Goal: Task Accomplishment & Management: Manage account settings

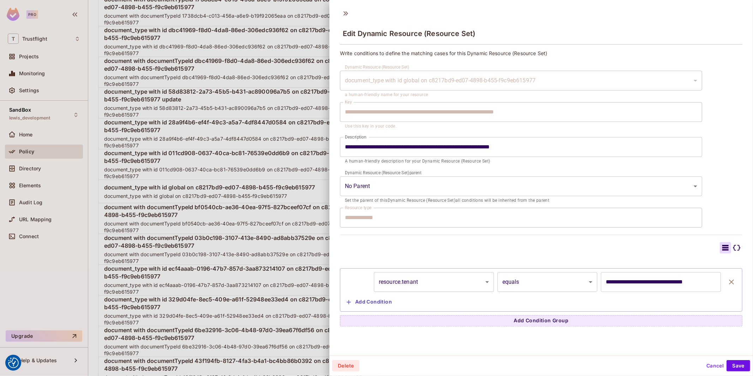
scroll to position [1398, 0]
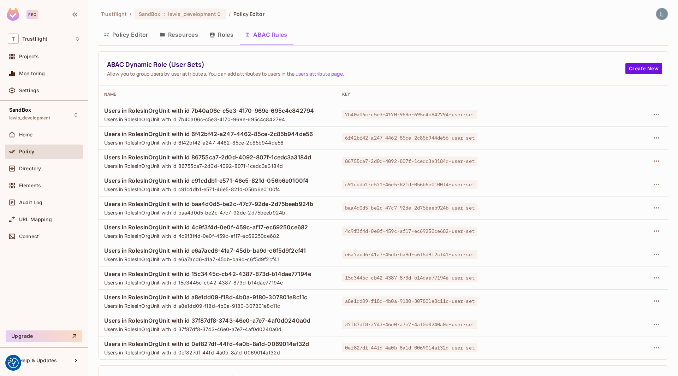
scroll to position [156, 0]
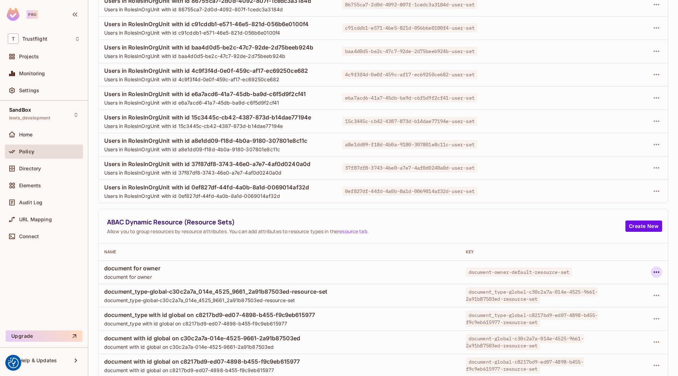
click at [659, 272] on icon "button" at bounding box center [656, 272] width 8 height 8
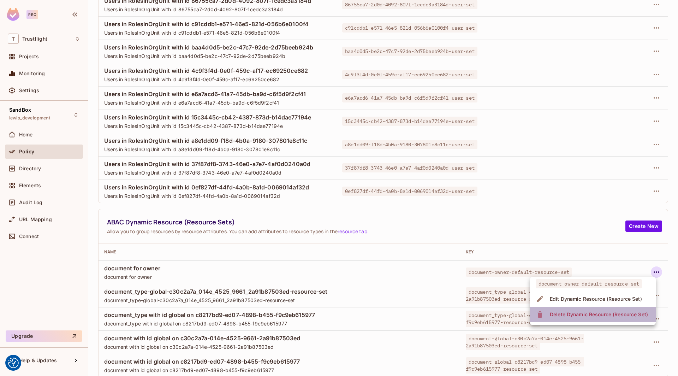
click at [589, 313] on div "Delete Dynamic Resource (Resource Set)" at bounding box center [599, 314] width 98 height 7
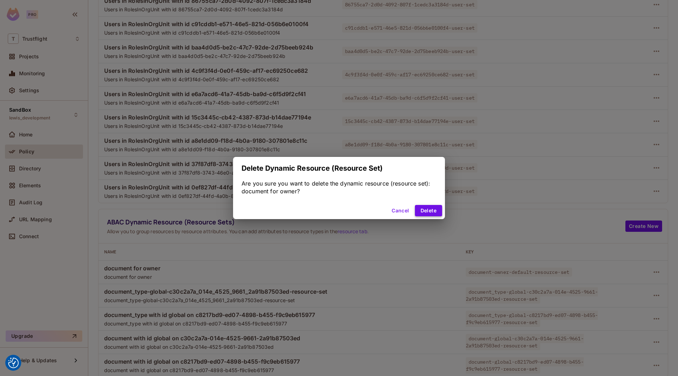
click at [427, 211] on button "Delete" at bounding box center [428, 210] width 27 height 11
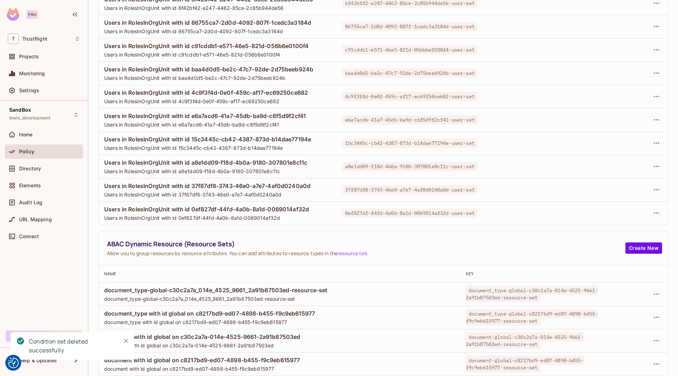
scroll to position [133, 0]
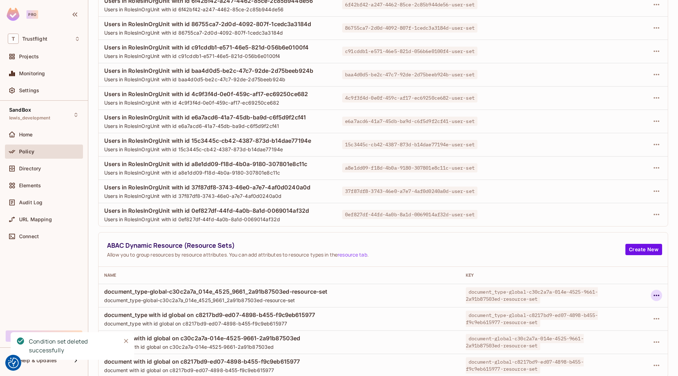
click at [657, 296] on icon "button" at bounding box center [656, 295] width 8 height 8
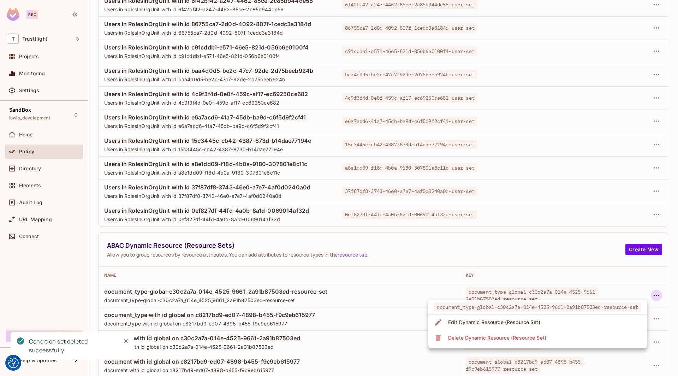
click at [584, 339] on li "Delete Dynamic Resource (Resource Set)" at bounding box center [537, 338] width 219 height 16
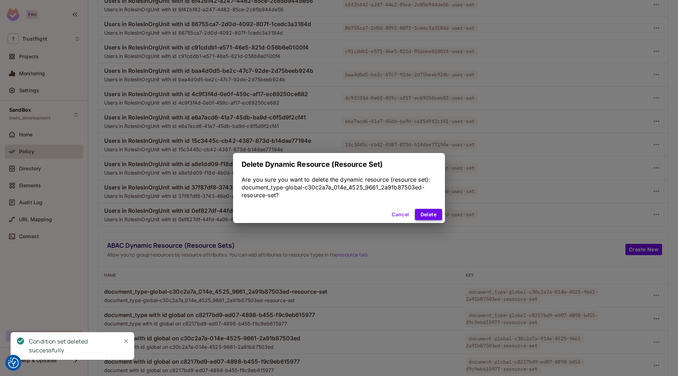
click at [433, 216] on button "Delete" at bounding box center [428, 214] width 27 height 11
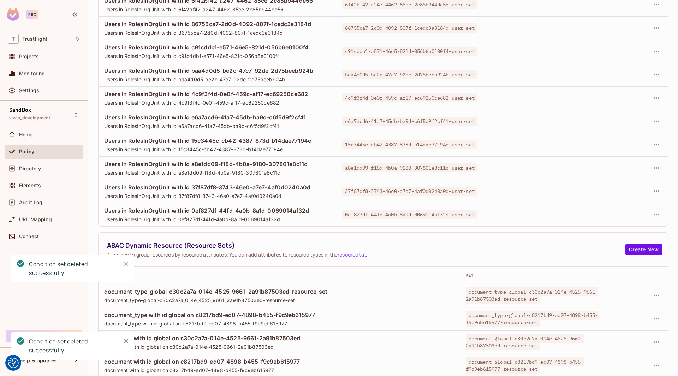
scroll to position [110, 0]
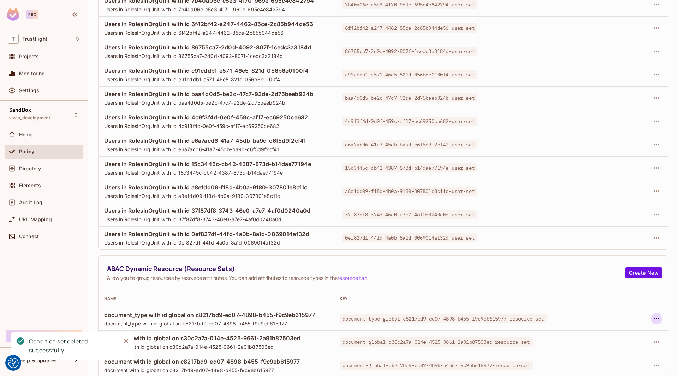
click at [659, 318] on icon "button" at bounding box center [657, 318] width 6 height 1
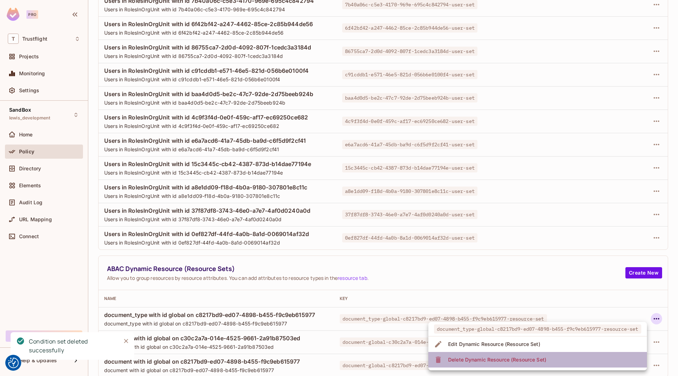
click at [528, 360] on div "Delete Dynamic Resource (Resource Set)" at bounding box center [497, 359] width 98 height 7
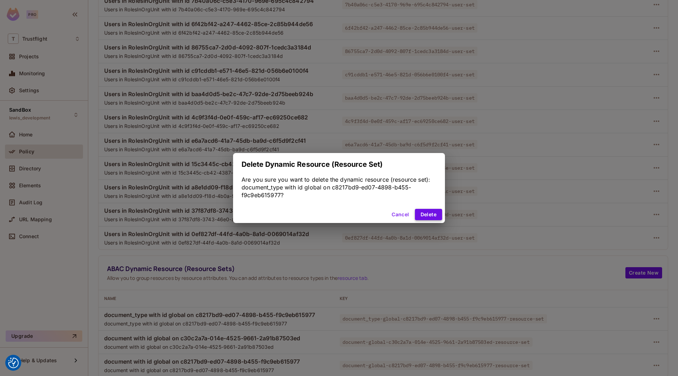
click at [429, 217] on button "Delete" at bounding box center [428, 214] width 27 height 11
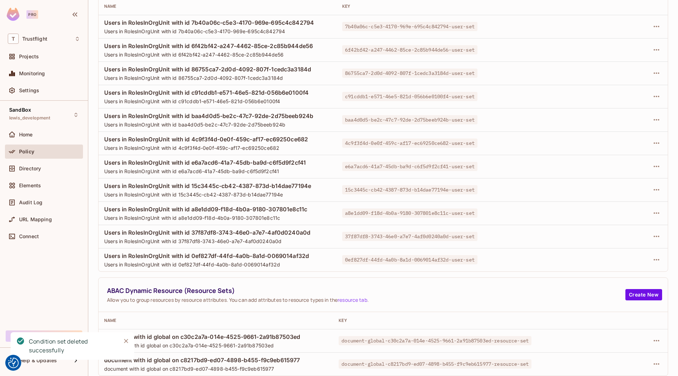
scroll to position [87, 0]
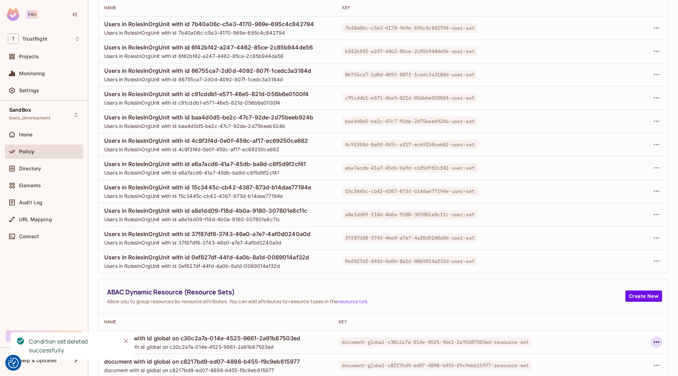
click at [655, 341] on icon "button" at bounding box center [657, 341] width 6 height 1
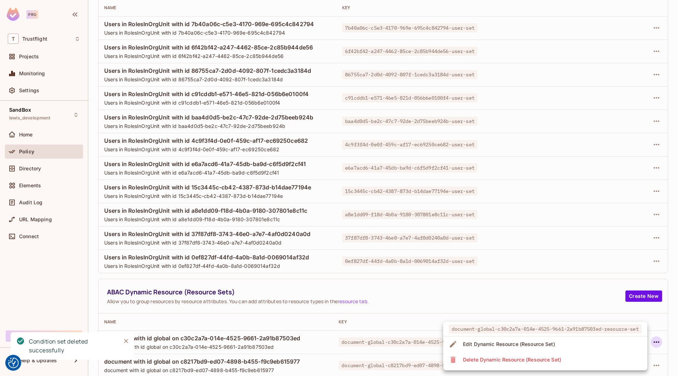
click at [486, 357] on div "Delete Dynamic Resource (Resource Set)" at bounding box center [512, 359] width 98 height 7
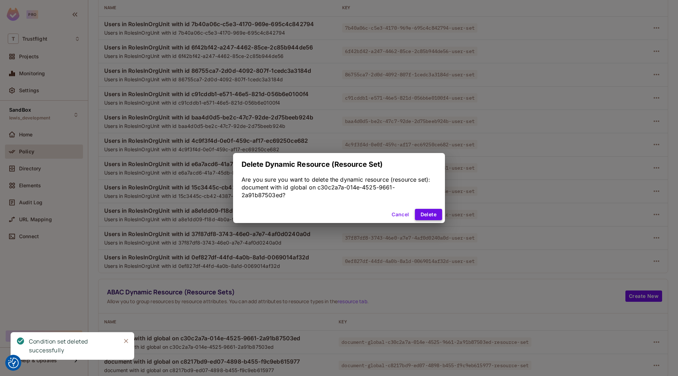
click at [434, 214] on button "Delete" at bounding box center [428, 214] width 27 height 11
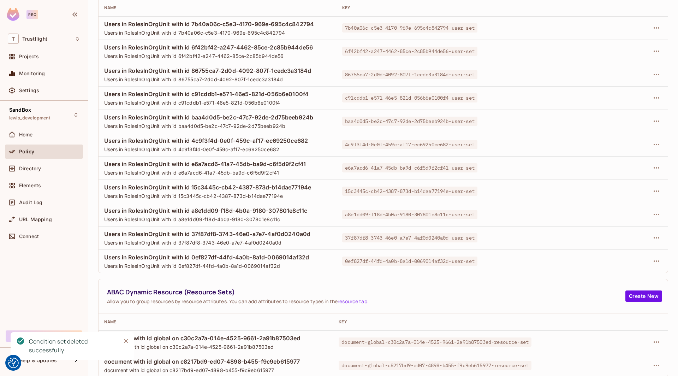
scroll to position [63, 0]
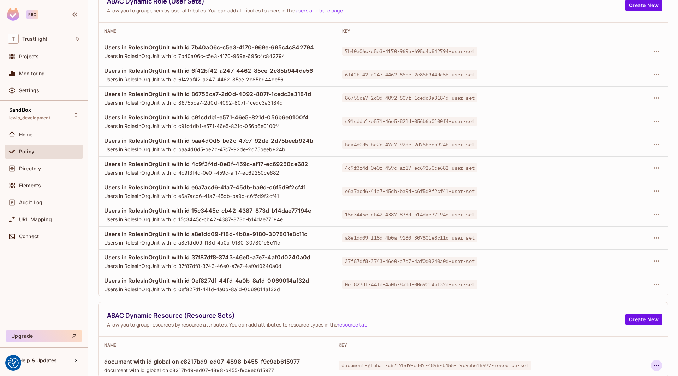
click at [654, 365] on icon "button" at bounding box center [656, 365] width 8 height 8
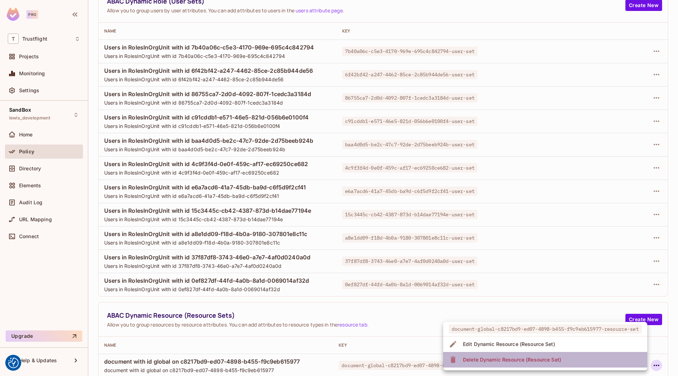
click at [591, 365] on li "Delete Dynamic Resource (Resource Set)" at bounding box center [545, 360] width 204 height 16
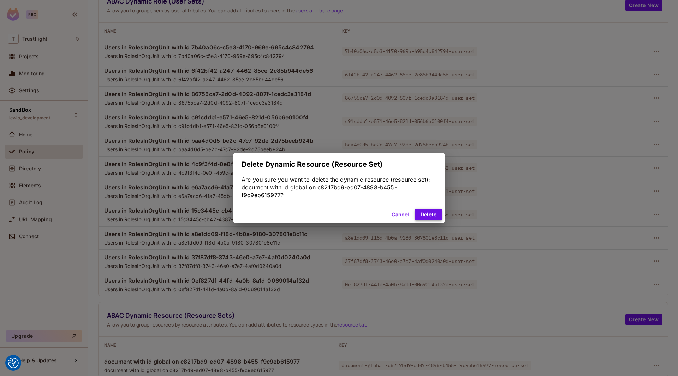
click at [432, 213] on button "Delete" at bounding box center [428, 214] width 27 height 11
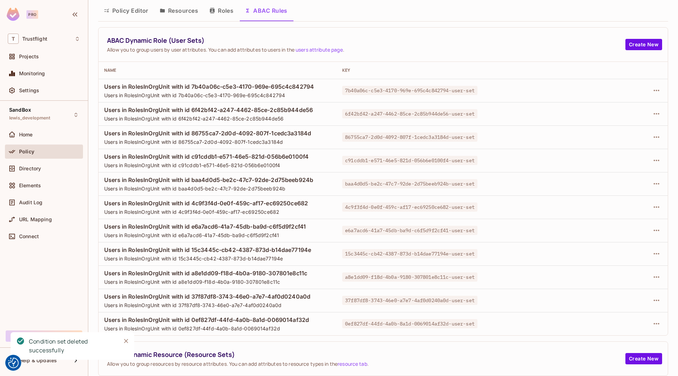
scroll to position [23, 0]
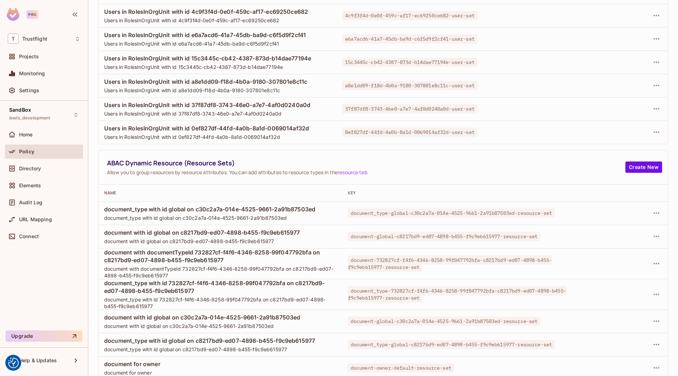
scroll to position [218, 0]
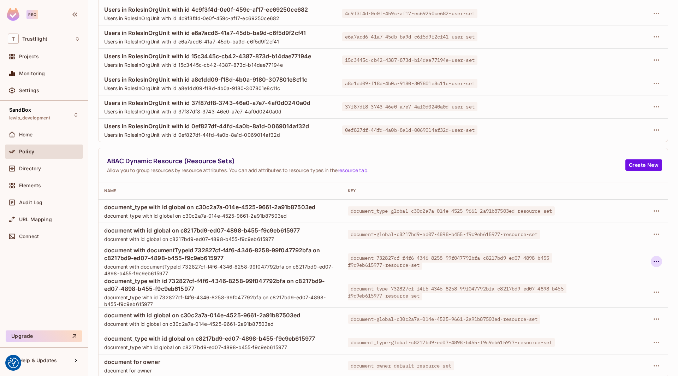
click at [657, 257] on icon "button" at bounding box center [656, 261] width 8 height 8
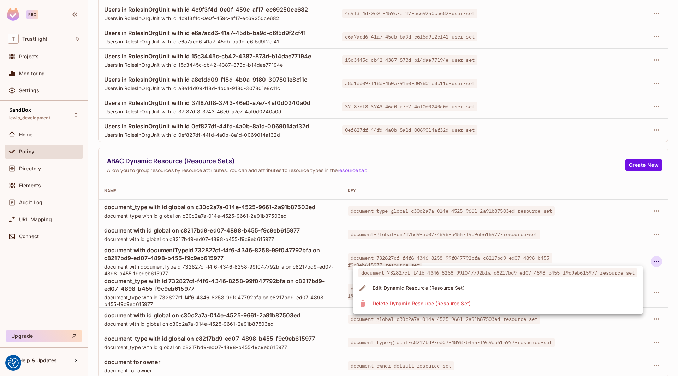
click at [458, 285] on div "Edit Dynamic Resource (Resource Set)" at bounding box center [419, 287] width 92 height 7
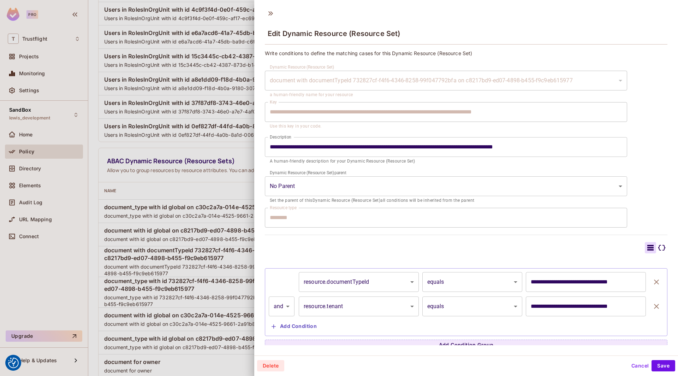
click at [218, 254] on div at bounding box center [339, 188] width 678 height 376
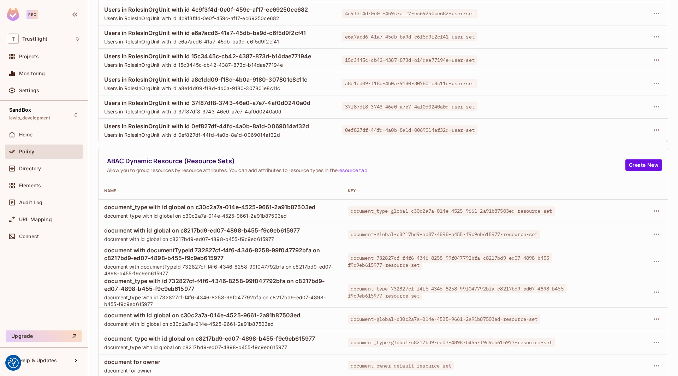
scroll to position [0, 0]
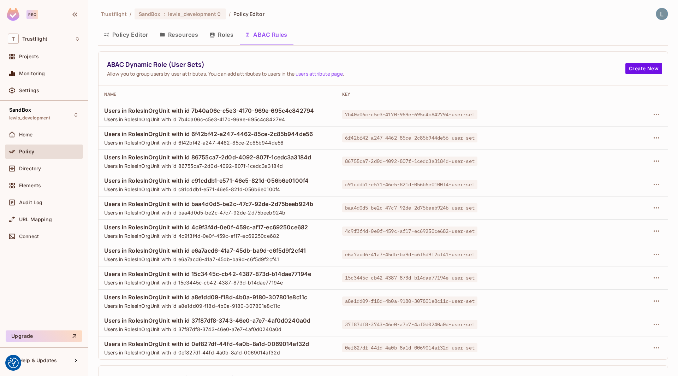
click at [133, 35] on button "Policy Editor" at bounding box center [126, 35] width 56 height 18
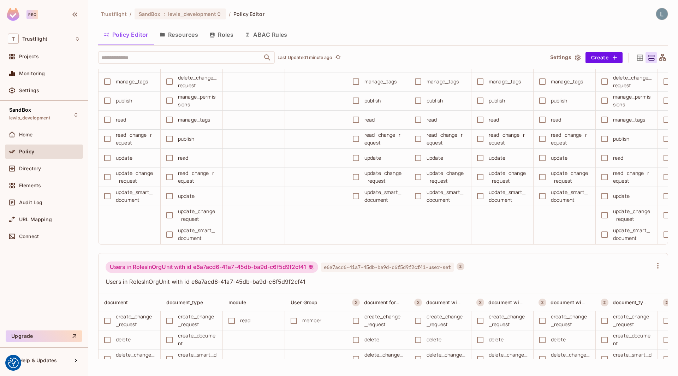
click at [262, 30] on button "ABAC Rules" at bounding box center [266, 35] width 54 height 18
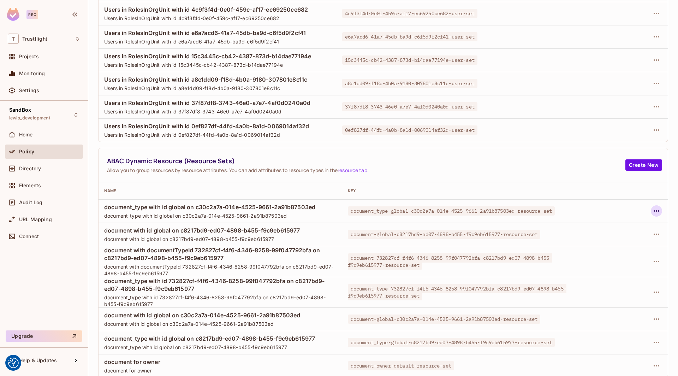
click at [660, 210] on icon "button" at bounding box center [656, 211] width 8 height 8
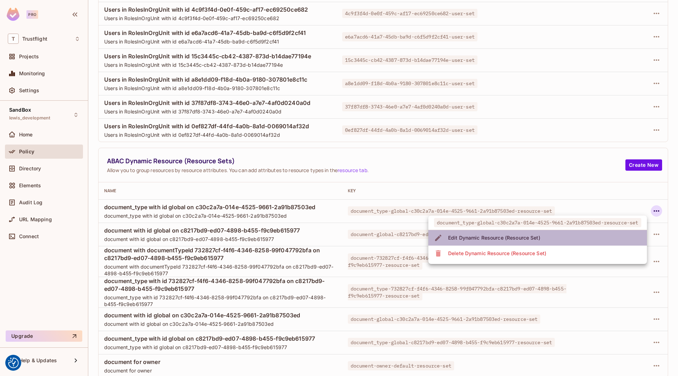
click at [537, 235] on div "Edit Dynamic Resource (Resource Set)" at bounding box center [494, 237] width 92 height 7
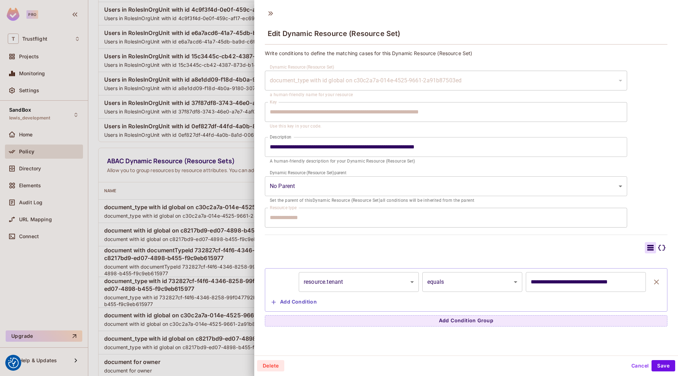
click at [240, 196] on div at bounding box center [339, 188] width 678 height 376
